Goal: Find specific page/section: Find specific page/section

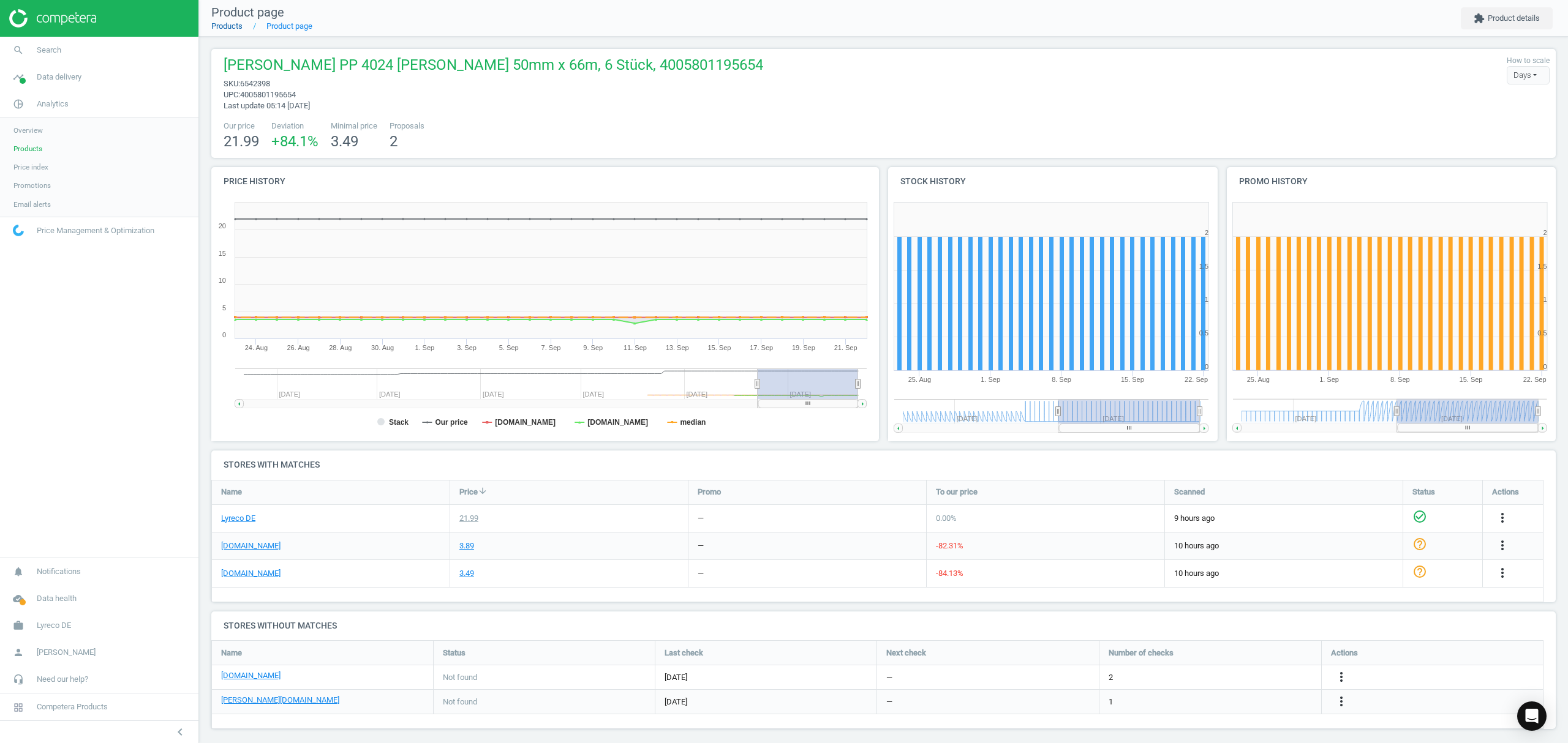
click at [232, 28] on link "Products" at bounding box center [227, 26] width 31 height 9
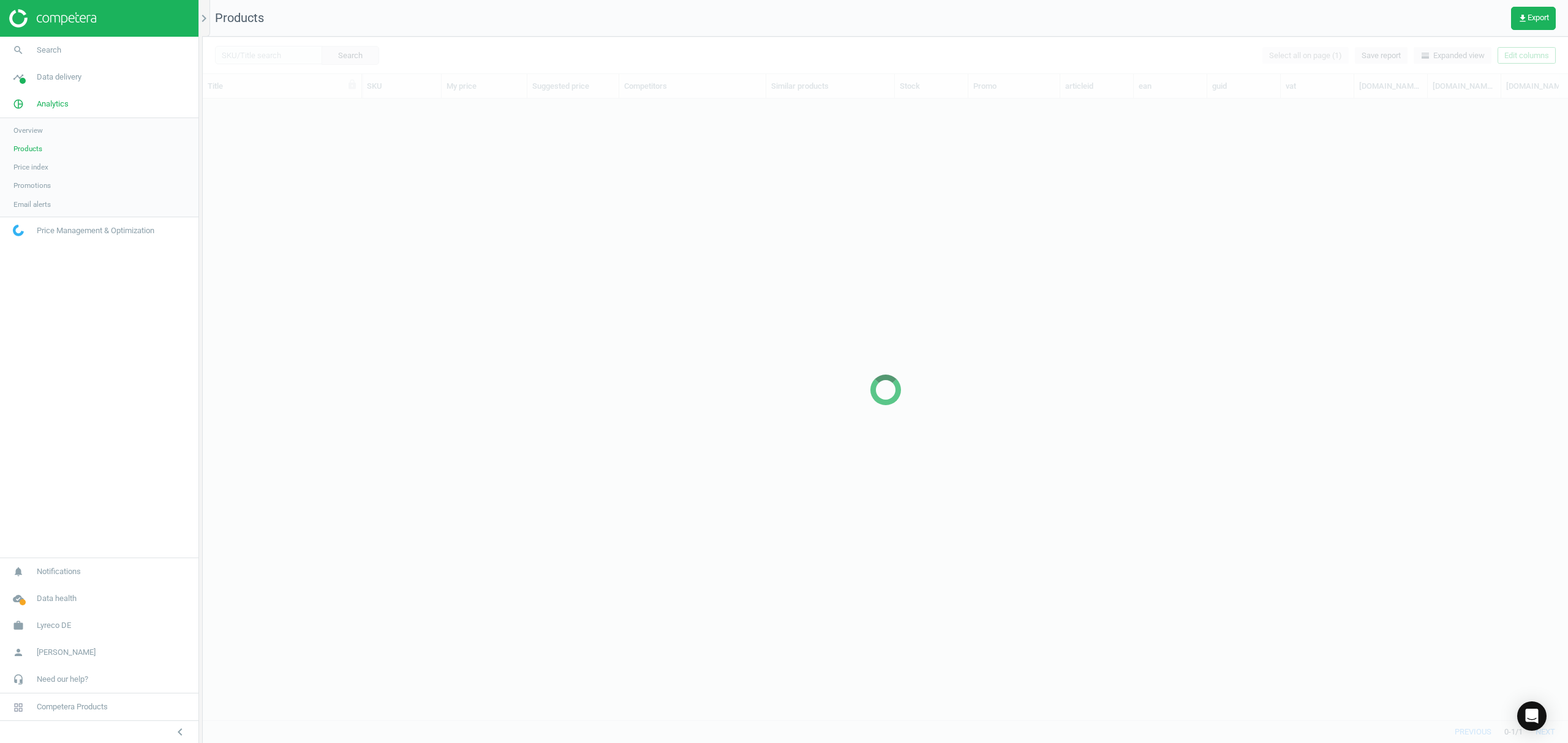
scroll to position [596, 1353]
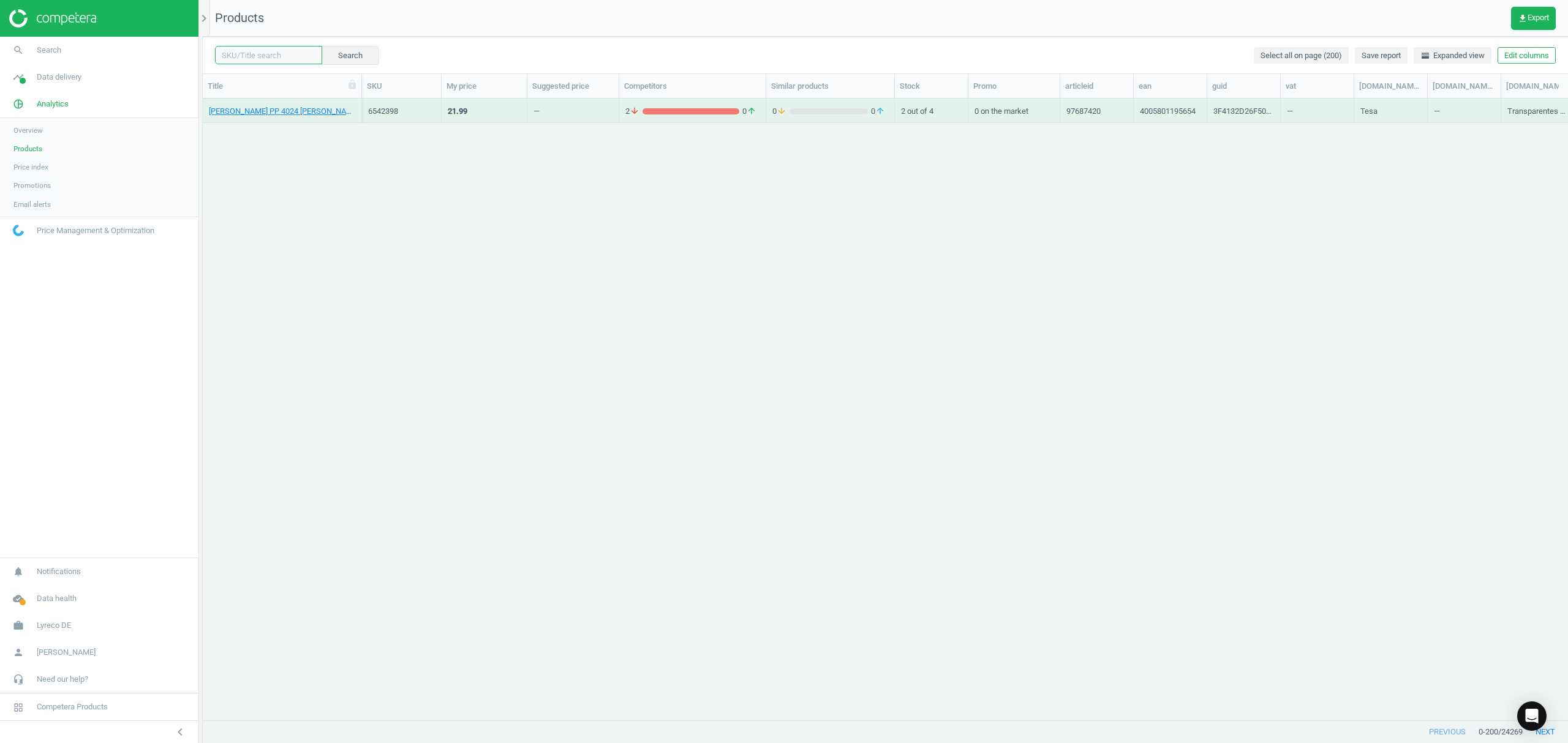
click at [261, 52] on input "text" at bounding box center [268, 55] width 107 height 19
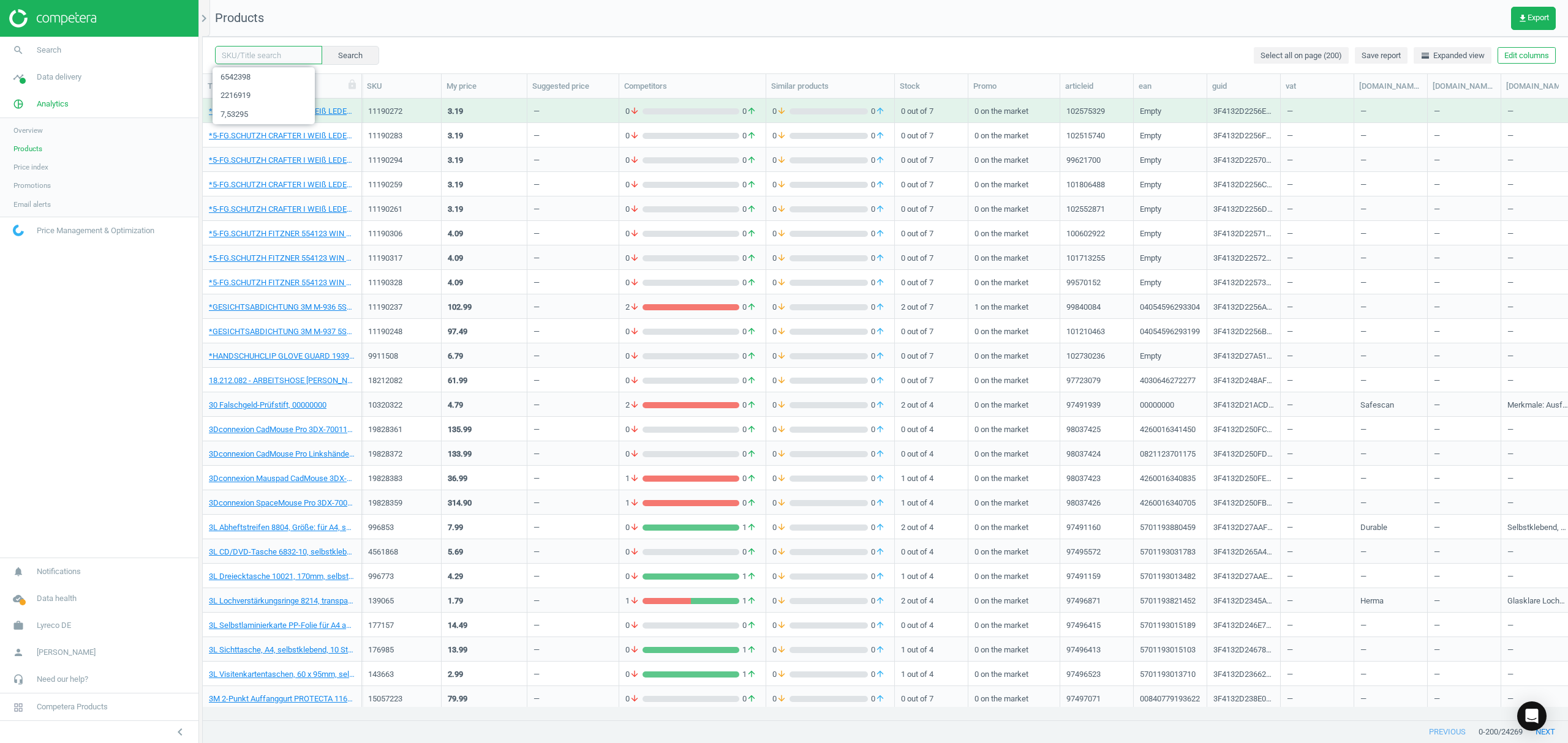
paste input "13130688"
type input "13130688"
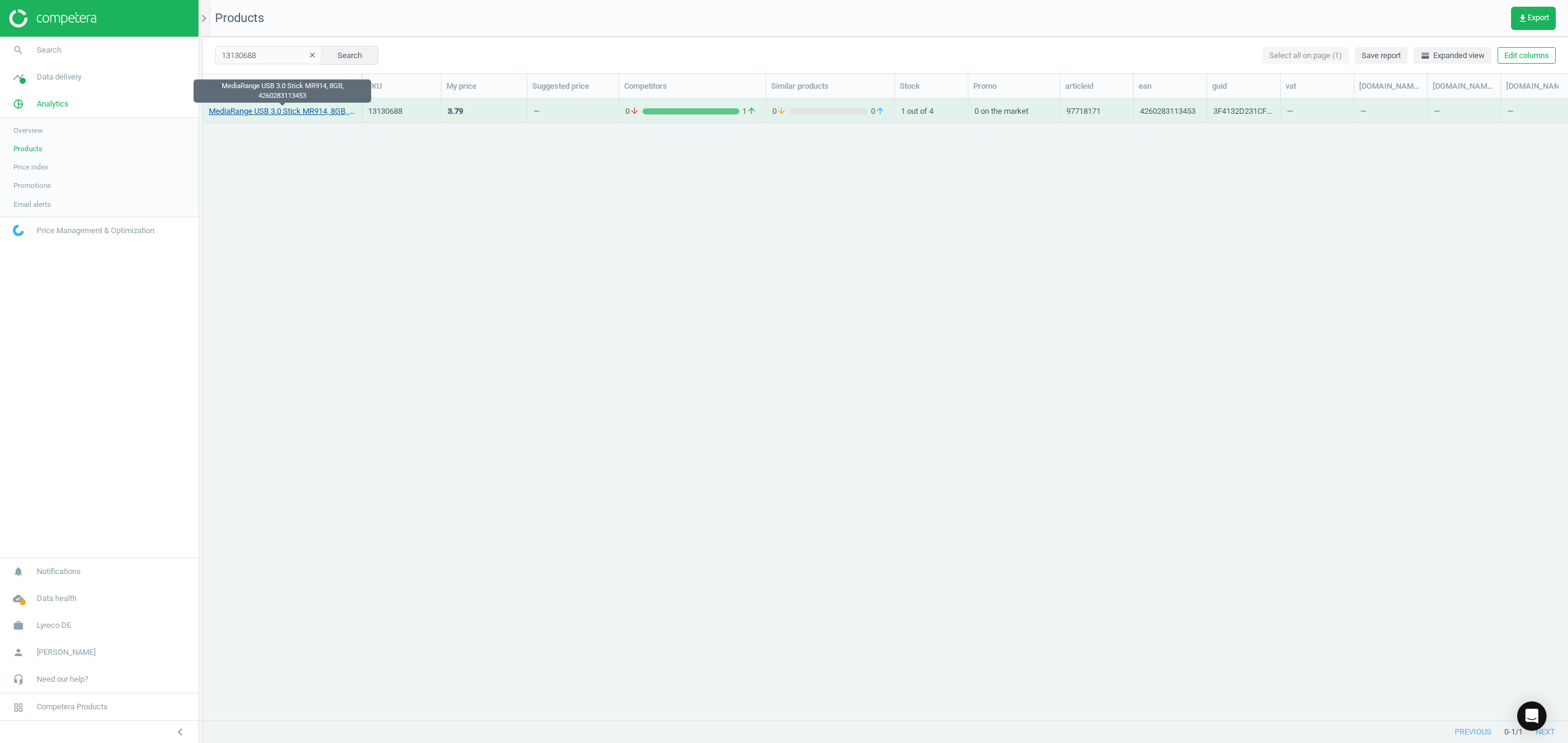
click at [286, 106] on link "MediaRange USB 3.0 Stick MR914, 8GB, 4260283113453" at bounding box center [283, 111] width 147 height 11
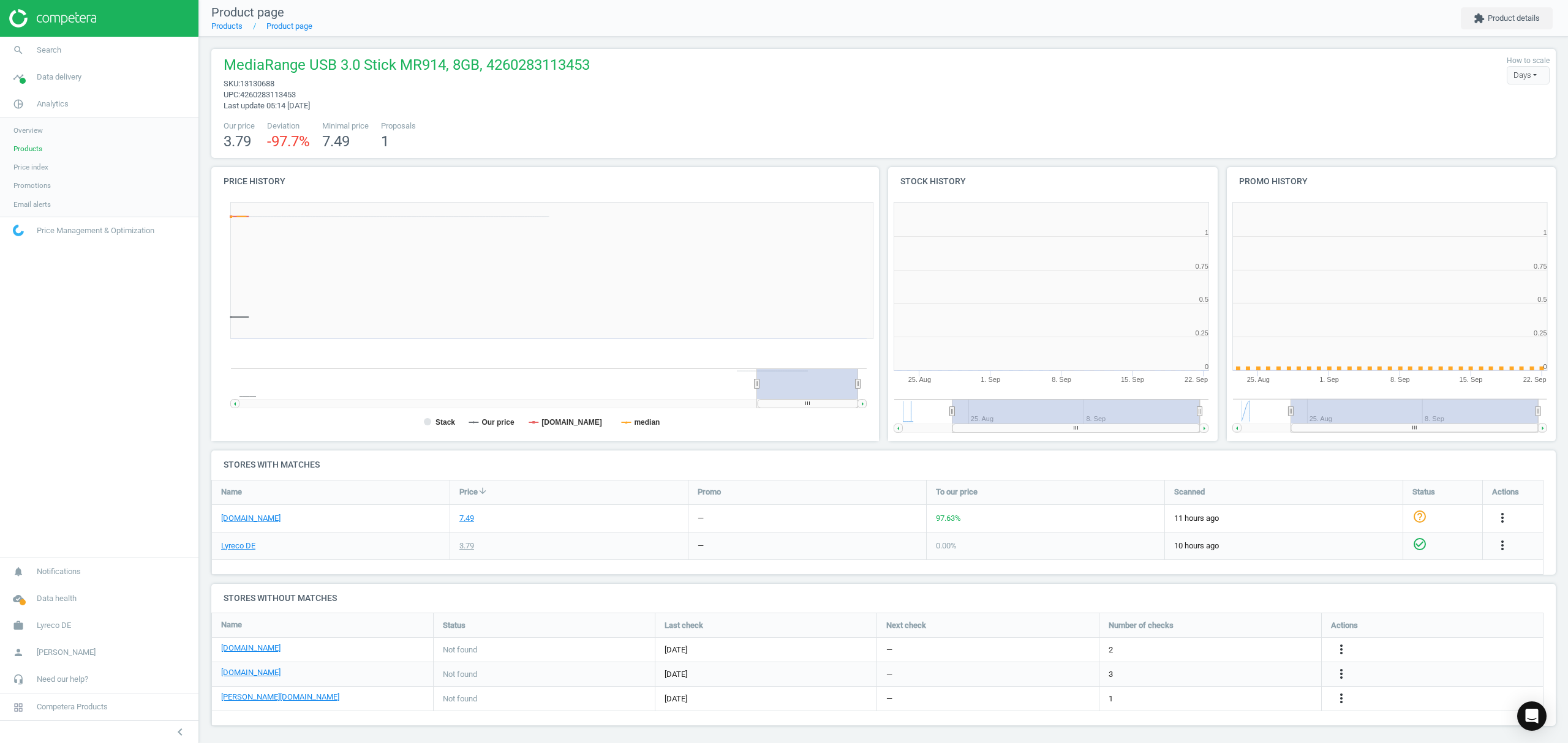
scroll to position [270, 351]
